Goal: Task Accomplishment & Management: Use online tool/utility

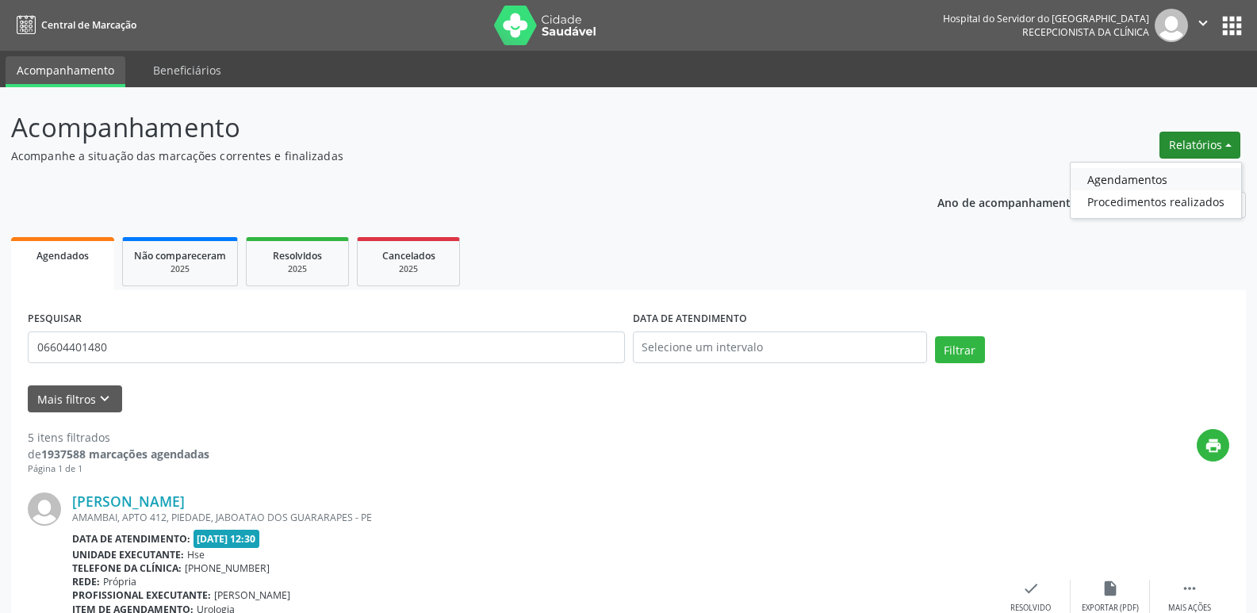
click at [1119, 184] on link "Agendamentos" at bounding box center [1156, 179] width 171 height 22
select select "9"
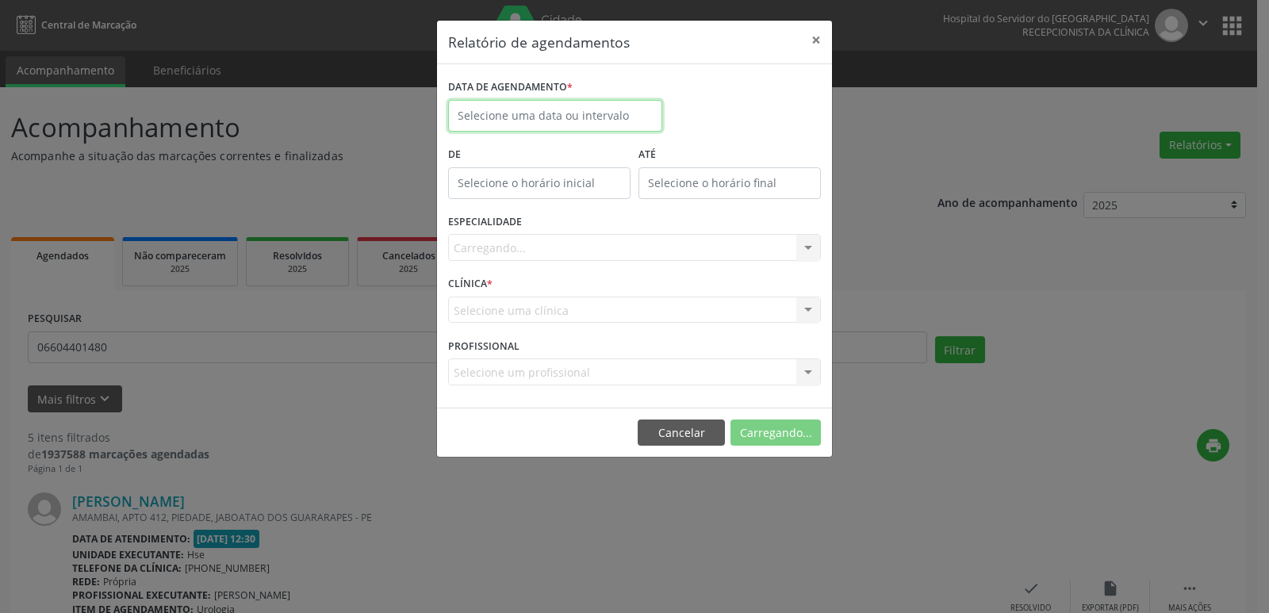
click at [539, 112] on input "text" at bounding box center [555, 116] width 214 height 32
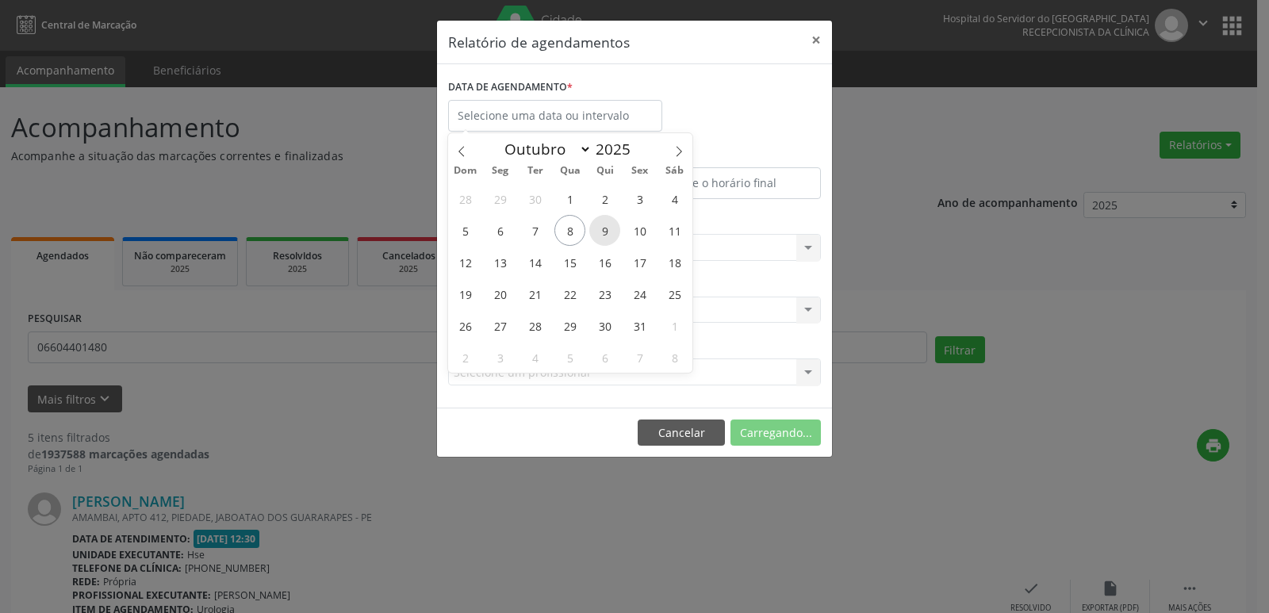
click at [607, 236] on span "9" at bounding box center [604, 230] width 31 height 31
type input "09/10/2025"
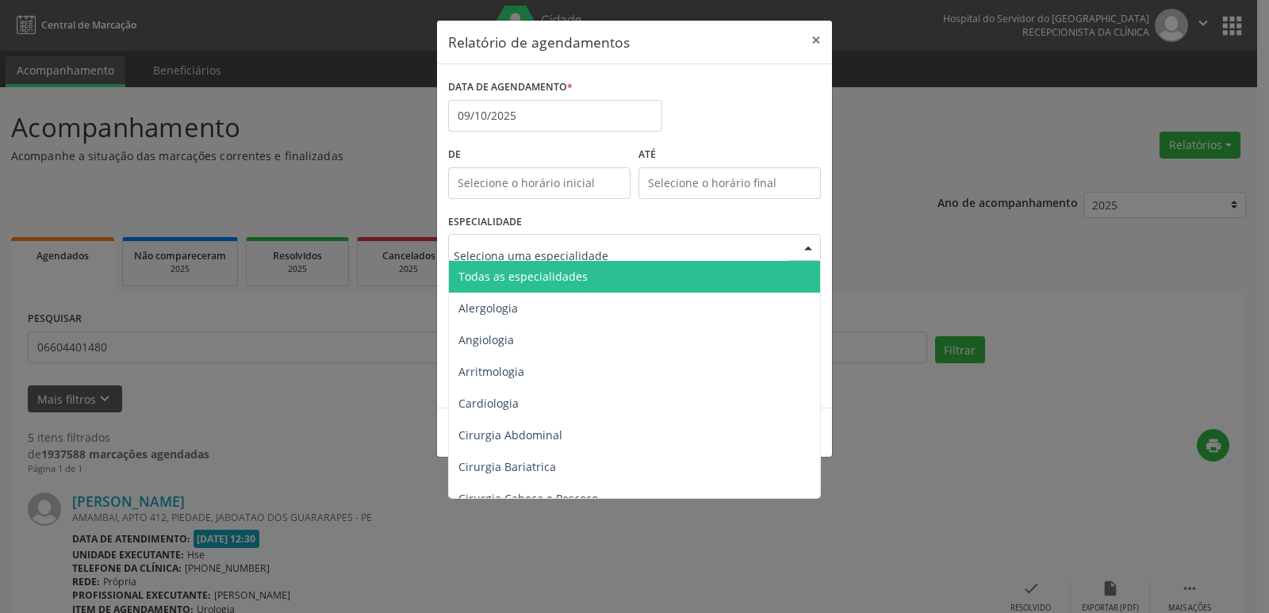
click at [564, 279] on span "Todas as especialidades" at bounding box center [523, 276] width 129 height 15
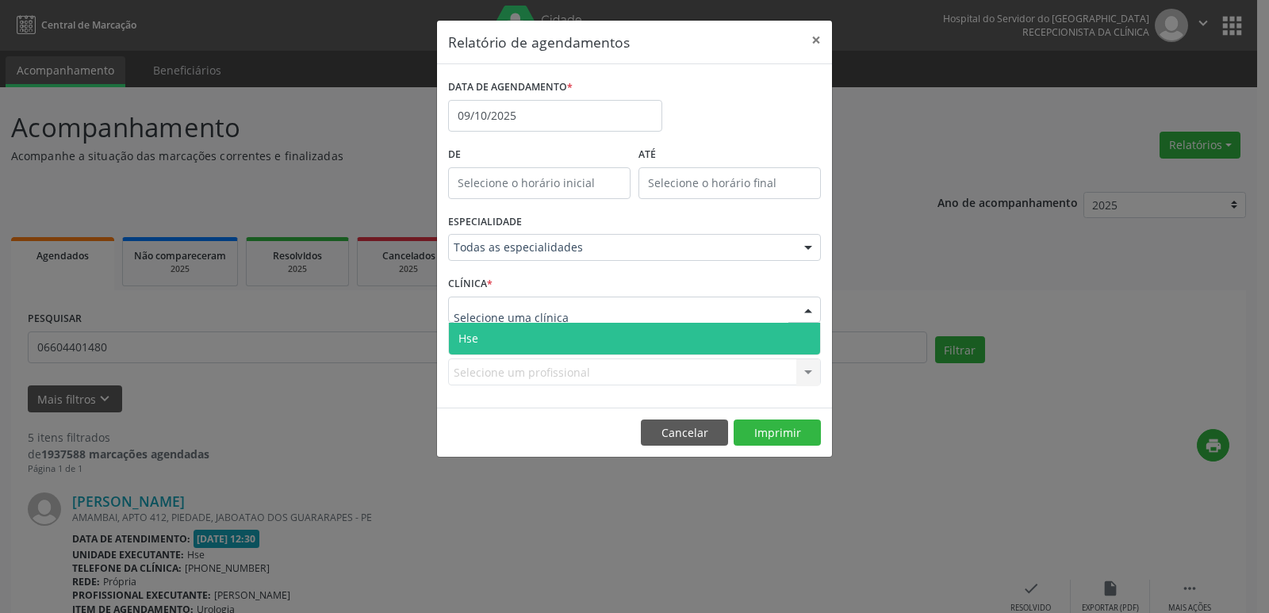
click at [555, 347] on span "Hse" at bounding box center [634, 339] width 371 height 32
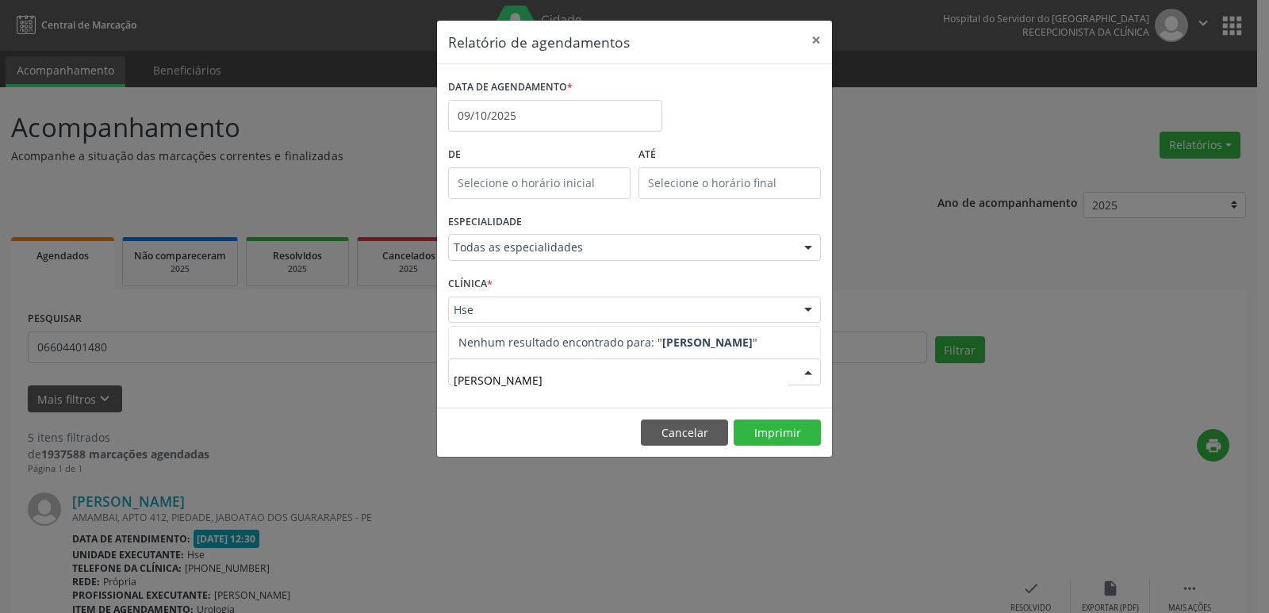
type input "ANA CA"
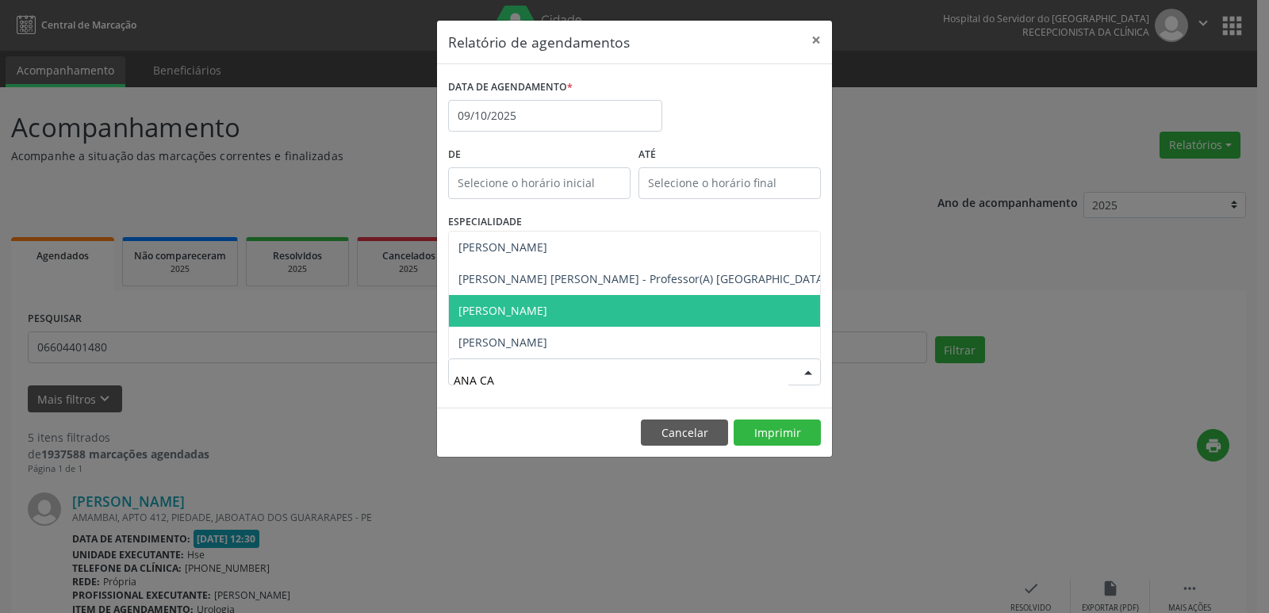
click at [547, 307] on span "[PERSON_NAME]" at bounding box center [503, 310] width 89 height 15
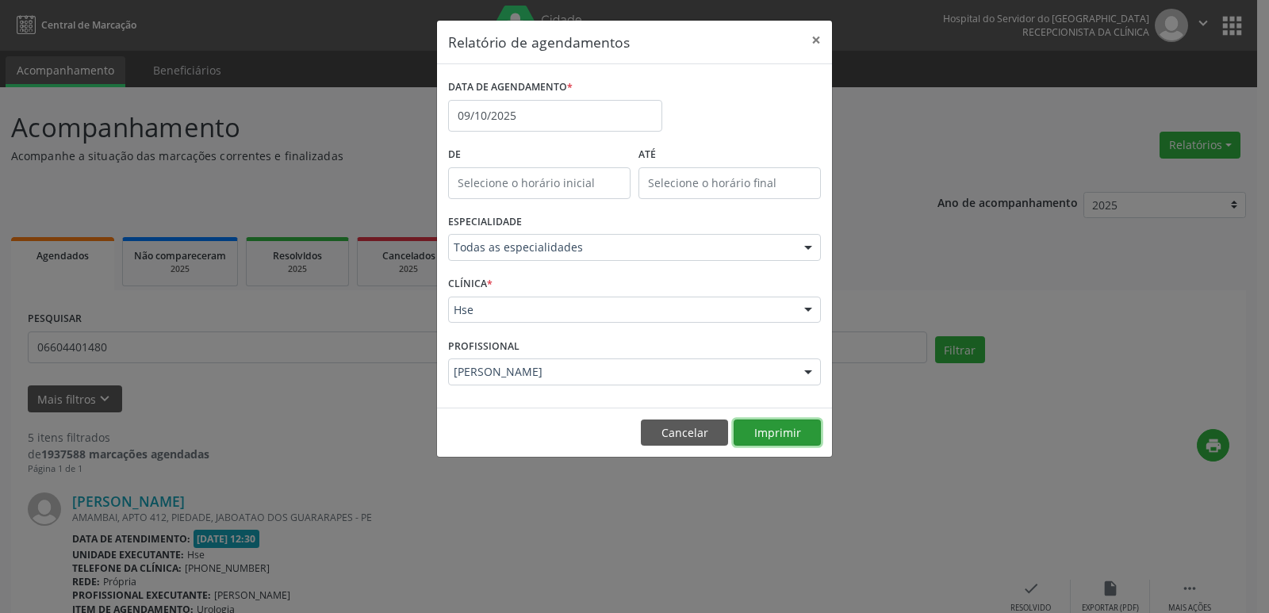
click at [774, 428] on button "Imprimir" at bounding box center [777, 433] width 87 height 27
